Goal: Information Seeking & Learning: Find specific fact

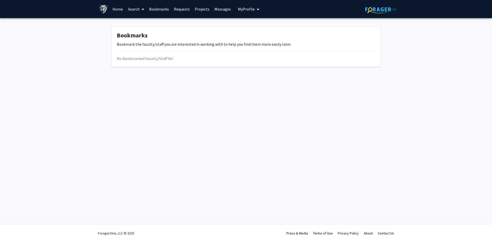
click at [140, 8] on span at bounding box center [142, 10] width 5 height 18
click at [138, 22] on span "Faculty/Staff" at bounding box center [143, 23] width 37 height 10
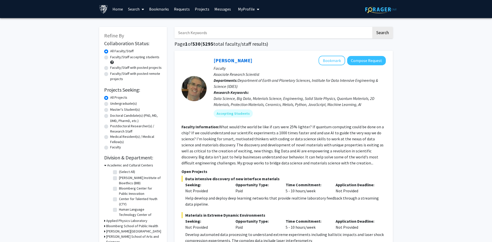
click at [181, 34] on input "Search Keywords" at bounding box center [272, 33] width 197 height 12
type input "andreia"
click at [372, 27] on button "Search" at bounding box center [382, 33] width 21 height 12
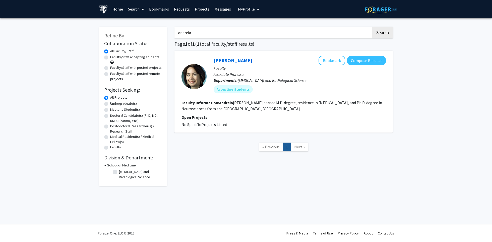
click at [230, 65] on p "Faculty" at bounding box center [300, 68] width 172 height 6
click at [229, 58] on link "[PERSON_NAME]" at bounding box center [233, 60] width 39 height 6
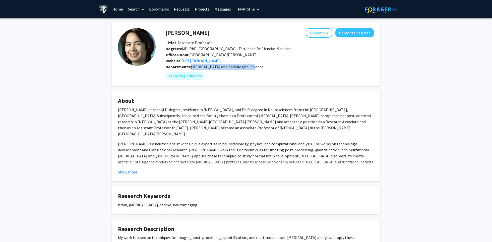
drag, startPoint x: 190, startPoint y: 67, endPoint x: 270, endPoint y: 68, distance: 79.8
click at [270, 68] on div "Departments: [MEDICAL_DATA] and Radiological Science" at bounding box center [270, 67] width 208 height 6
click at [120, 177] on fg-card "About [PERSON_NAME] earned M.D. degree, residence in [MEDICAL_DATA], and Ph.D. …" at bounding box center [246, 136] width 268 height 90
click at [125, 174] on button "Show more" at bounding box center [127, 172] width 19 height 6
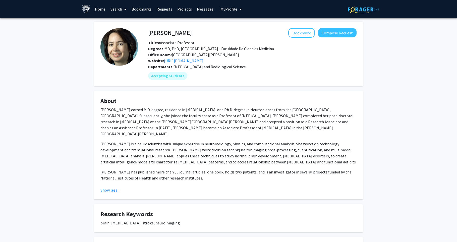
click at [102, 10] on link "Home" at bounding box center [100, 9] width 16 height 18
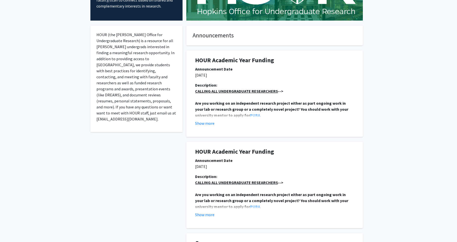
scroll to position [74, 0]
click at [209, 123] on button "Show more" at bounding box center [204, 123] width 19 height 6
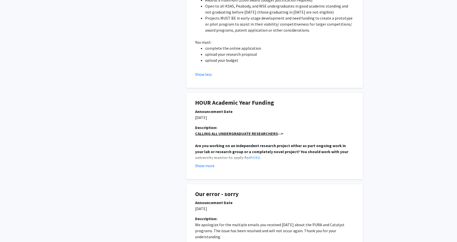
scroll to position [313, 0]
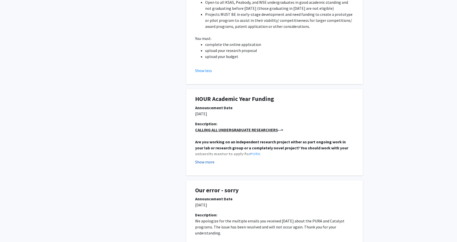
click at [205, 159] on button "Show more" at bounding box center [204, 162] width 19 height 6
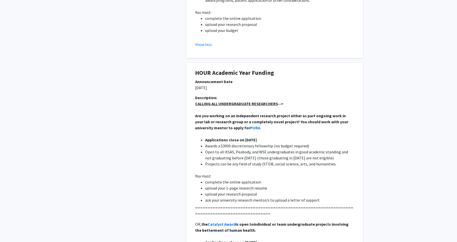
scroll to position [0, 0]
